Goal: Ask a question

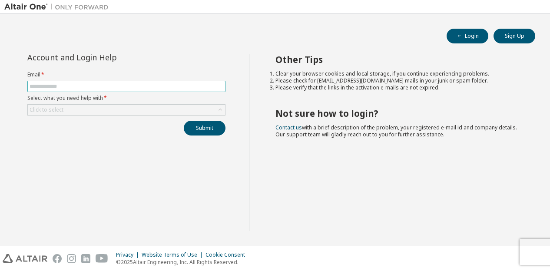
click at [91, 86] on input "text" at bounding box center [127, 86] width 194 height 7
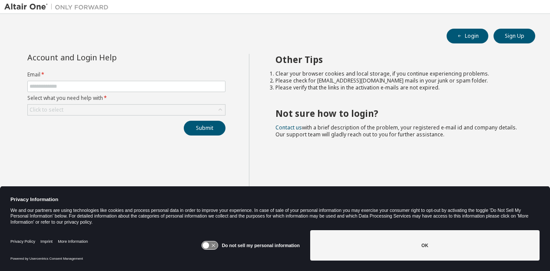
click at [70, 95] on label "Select what you need help with *" at bounding box center [126, 98] width 198 height 7
click at [73, 82] on span at bounding box center [126, 86] width 198 height 11
click at [75, 86] on input "text" at bounding box center [127, 86] width 194 height 7
type input "**********"
click at [90, 110] on div "Click to select" at bounding box center [126, 110] width 197 height 10
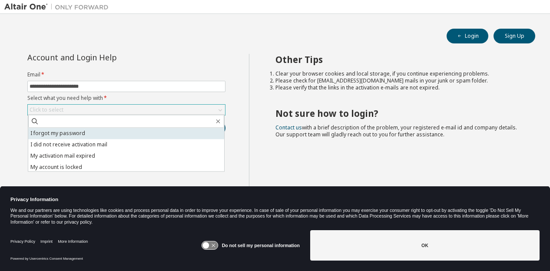
click at [69, 132] on li "I forgot my password" at bounding box center [126, 133] width 196 height 11
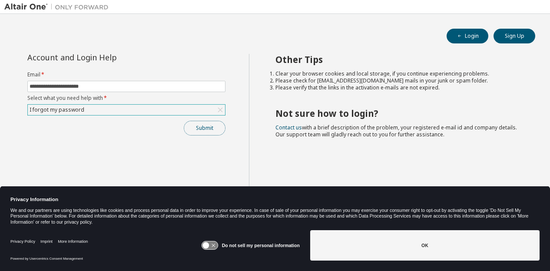
click at [205, 125] on button "Submit" at bounding box center [205, 128] width 42 height 15
click at [203, 126] on button "Submit" at bounding box center [205, 128] width 42 height 15
